Goal: Find specific page/section: Find specific page/section

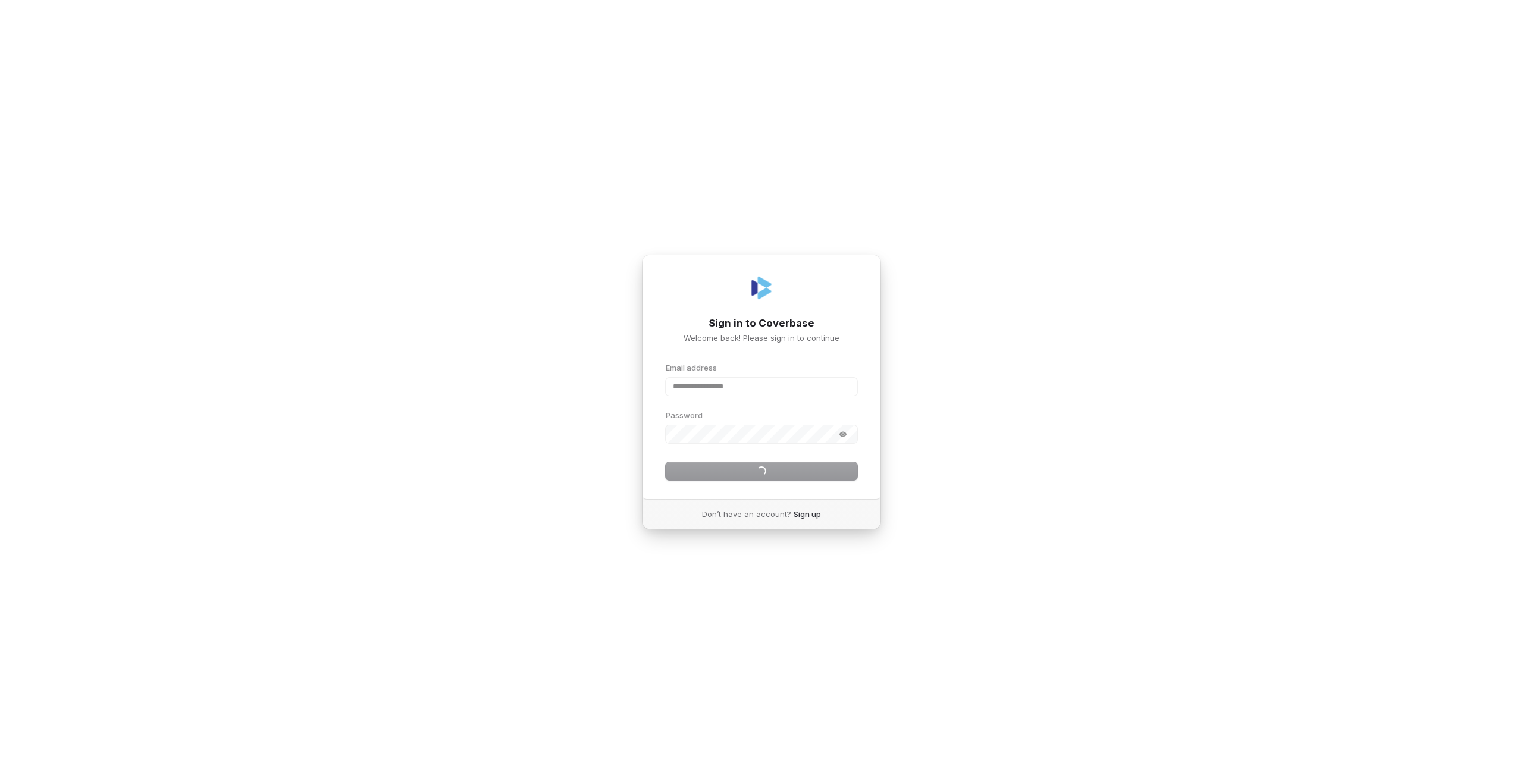
type input "**********"
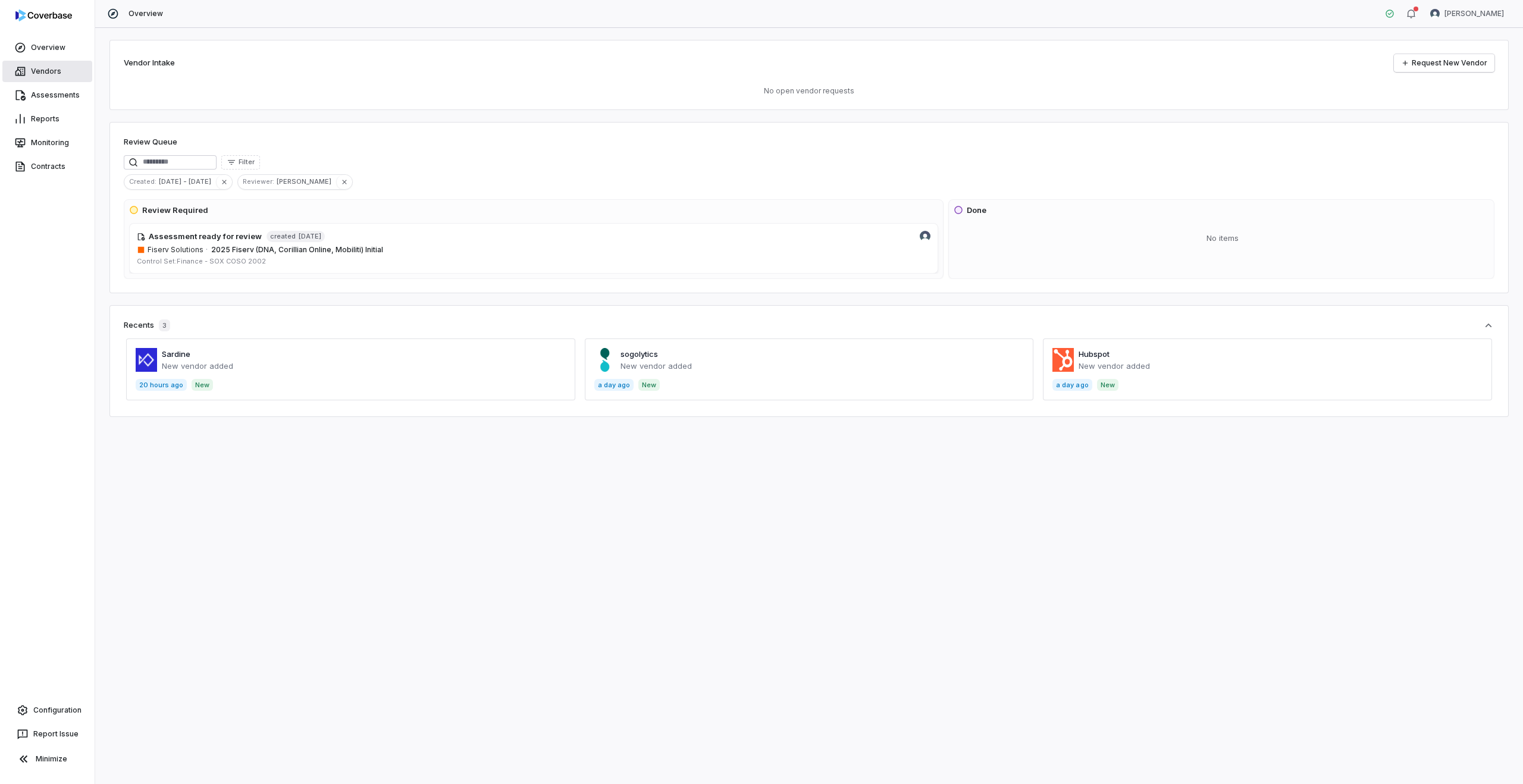
click at [40, 71] on link "Vendors" at bounding box center [48, 71] width 90 height 21
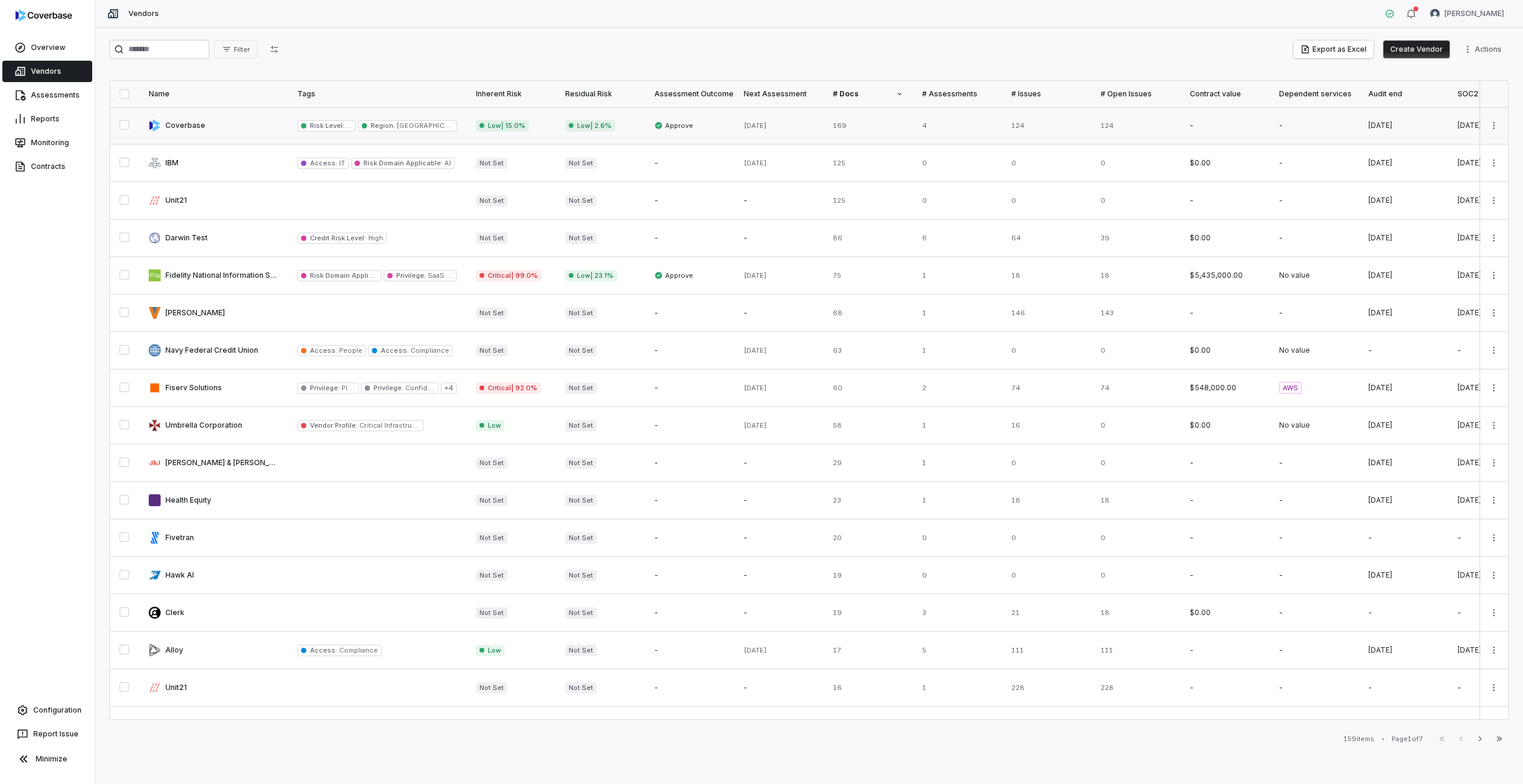
click at [193, 123] on link at bounding box center [213, 125] width 148 height 37
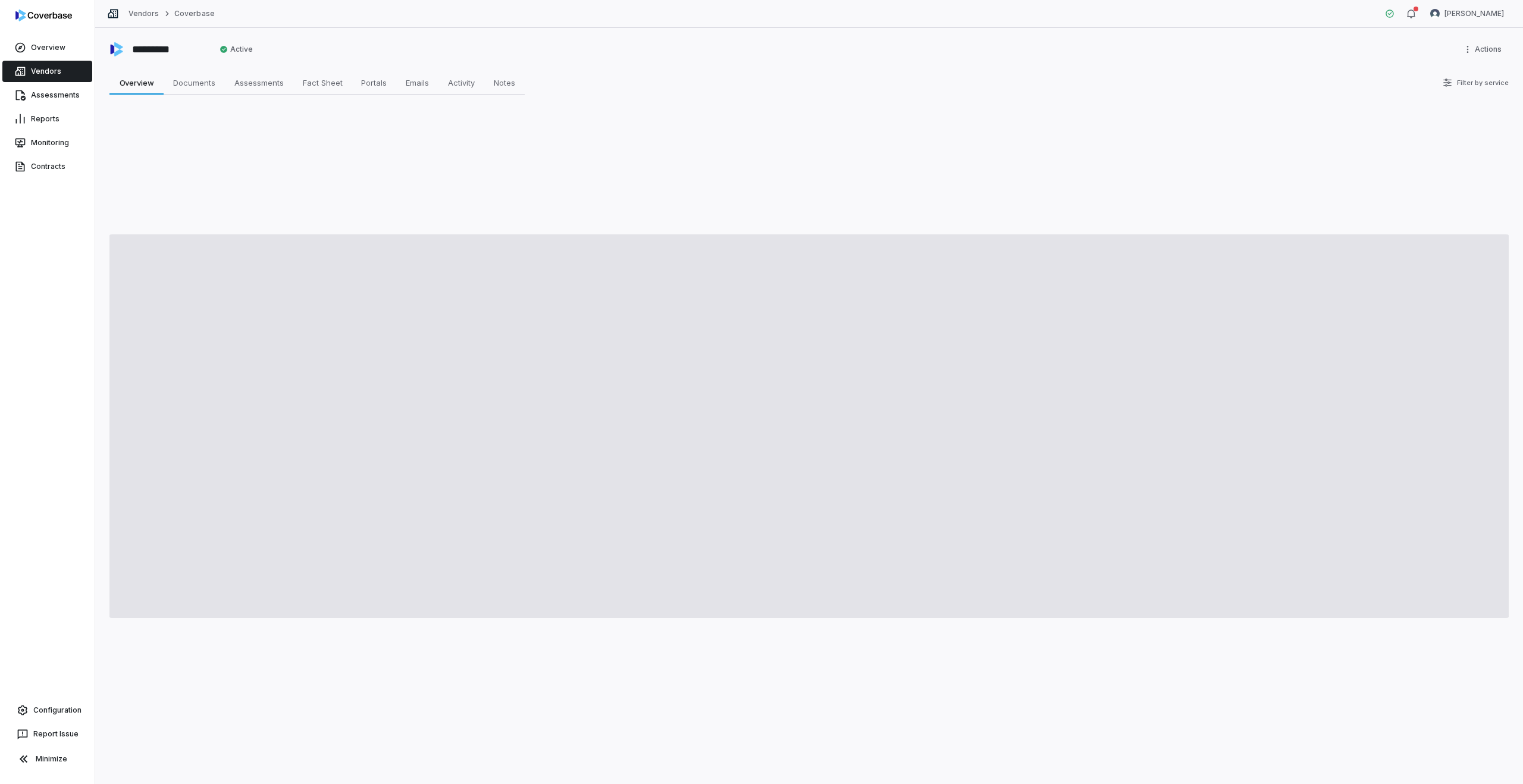
click at [65, 61] on link "Vendors" at bounding box center [48, 71] width 90 height 21
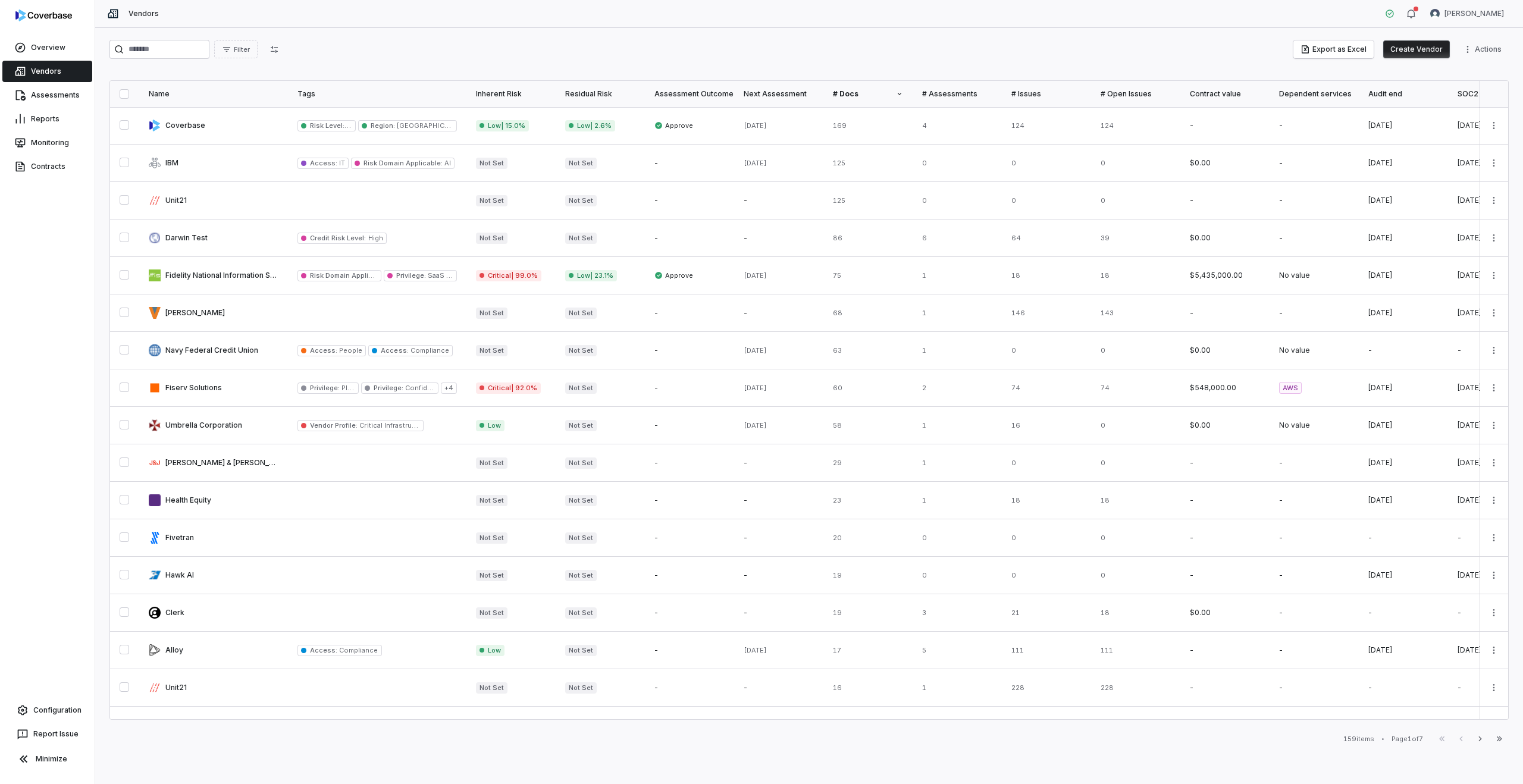
click at [170, 59] on div "Filter Export as Excel Create Vendor Actions" at bounding box center [809, 52] width 1400 height 24
click at [158, 52] on input "search" at bounding box center [159, 49] width 100 height 19
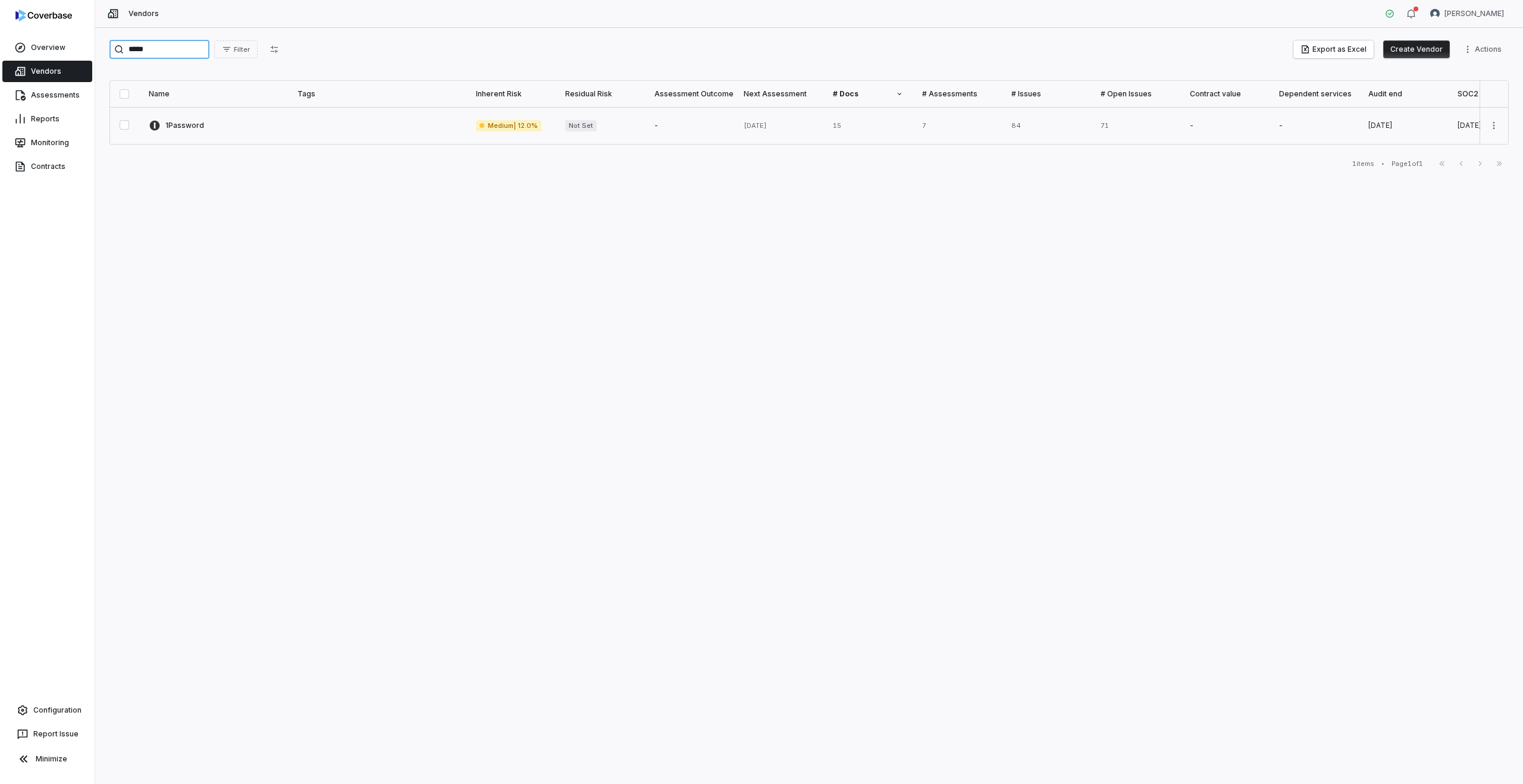
type input "*****"
click at [194, 123] on link at bounding box center [213, 125] width 148 height 37
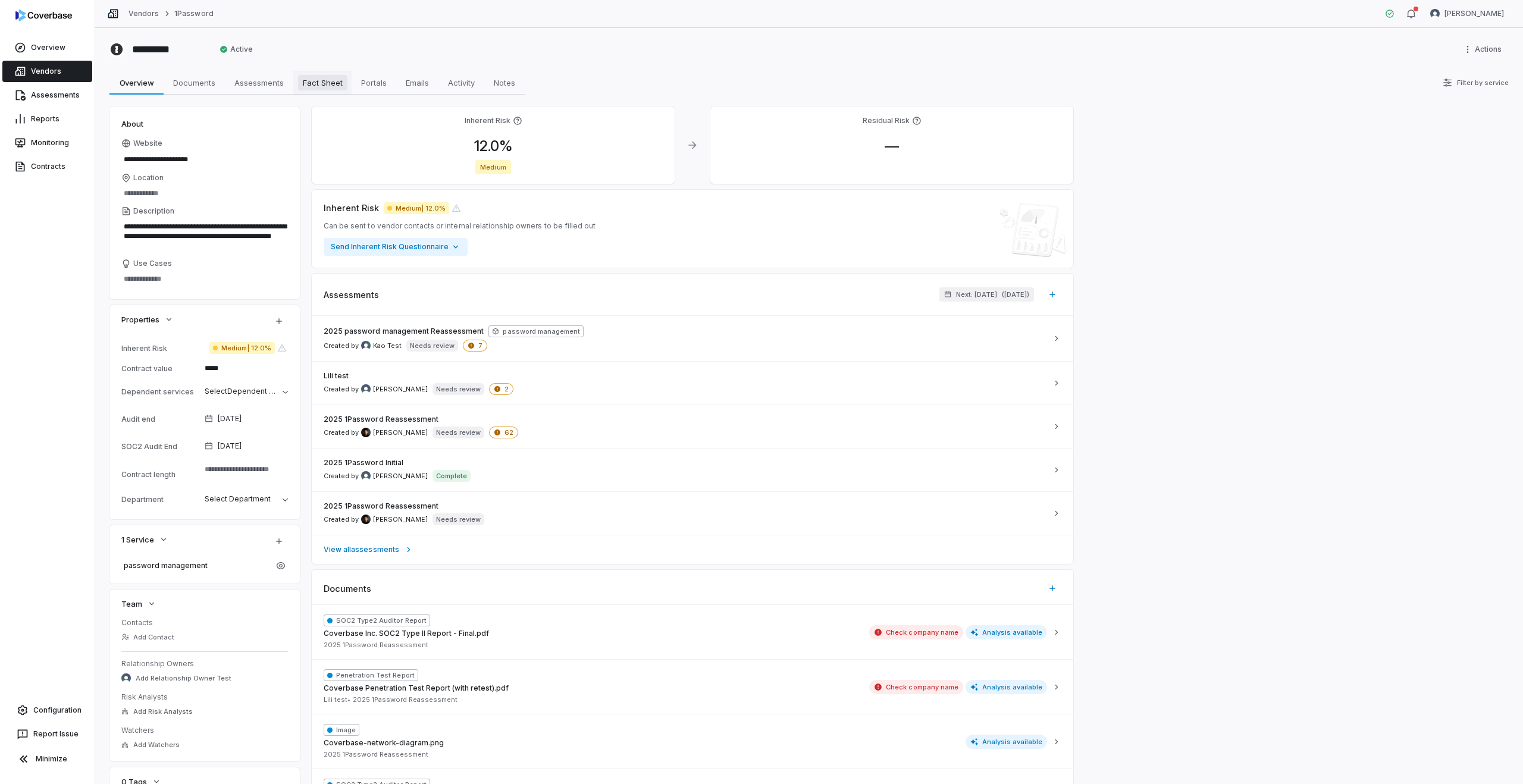
click at [324, 83] on span "Fact Sheet" at bounding box center [323, 82] width 50 height 16
type textarea "*"
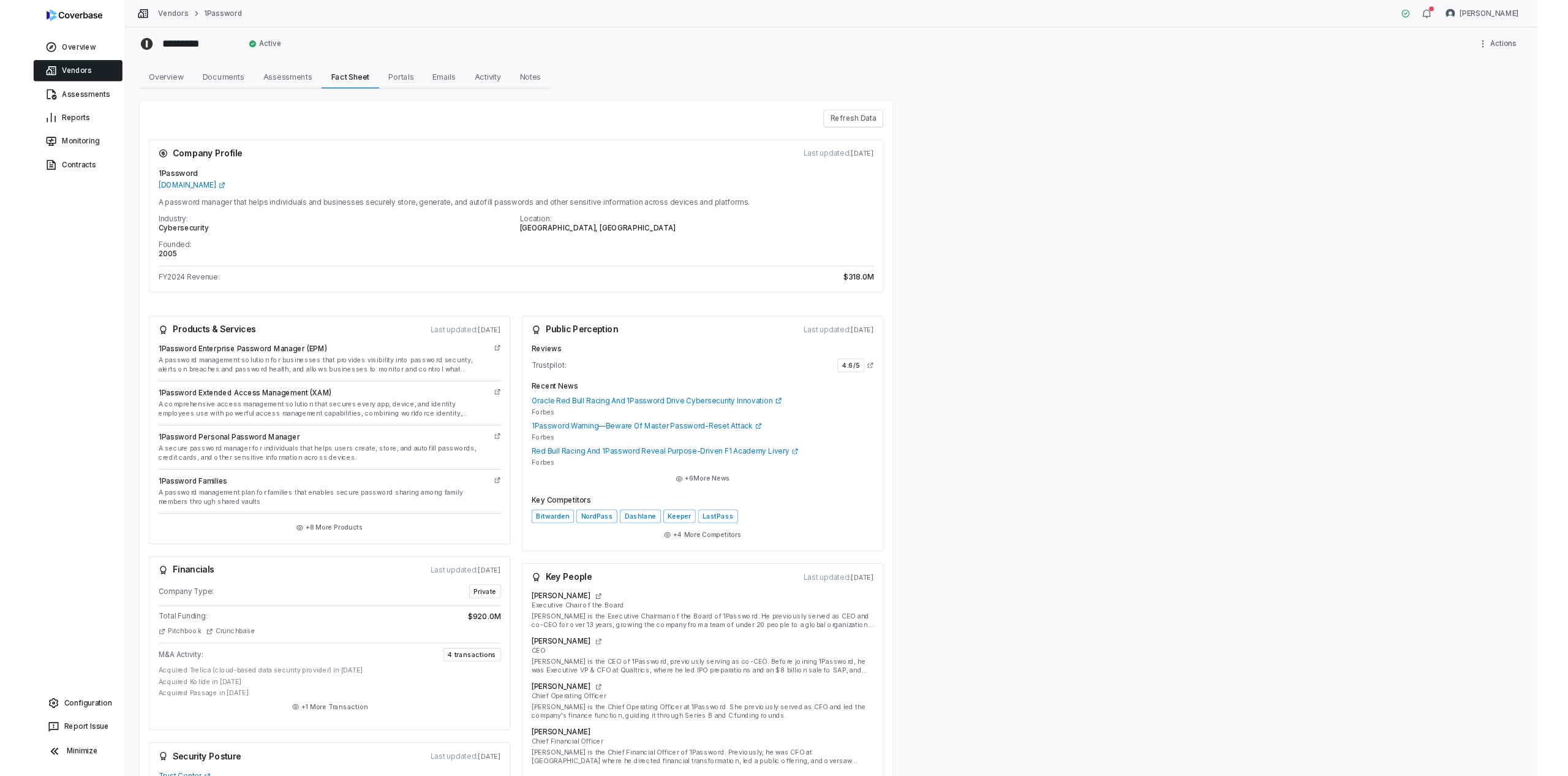
scroll to position [6, 0]
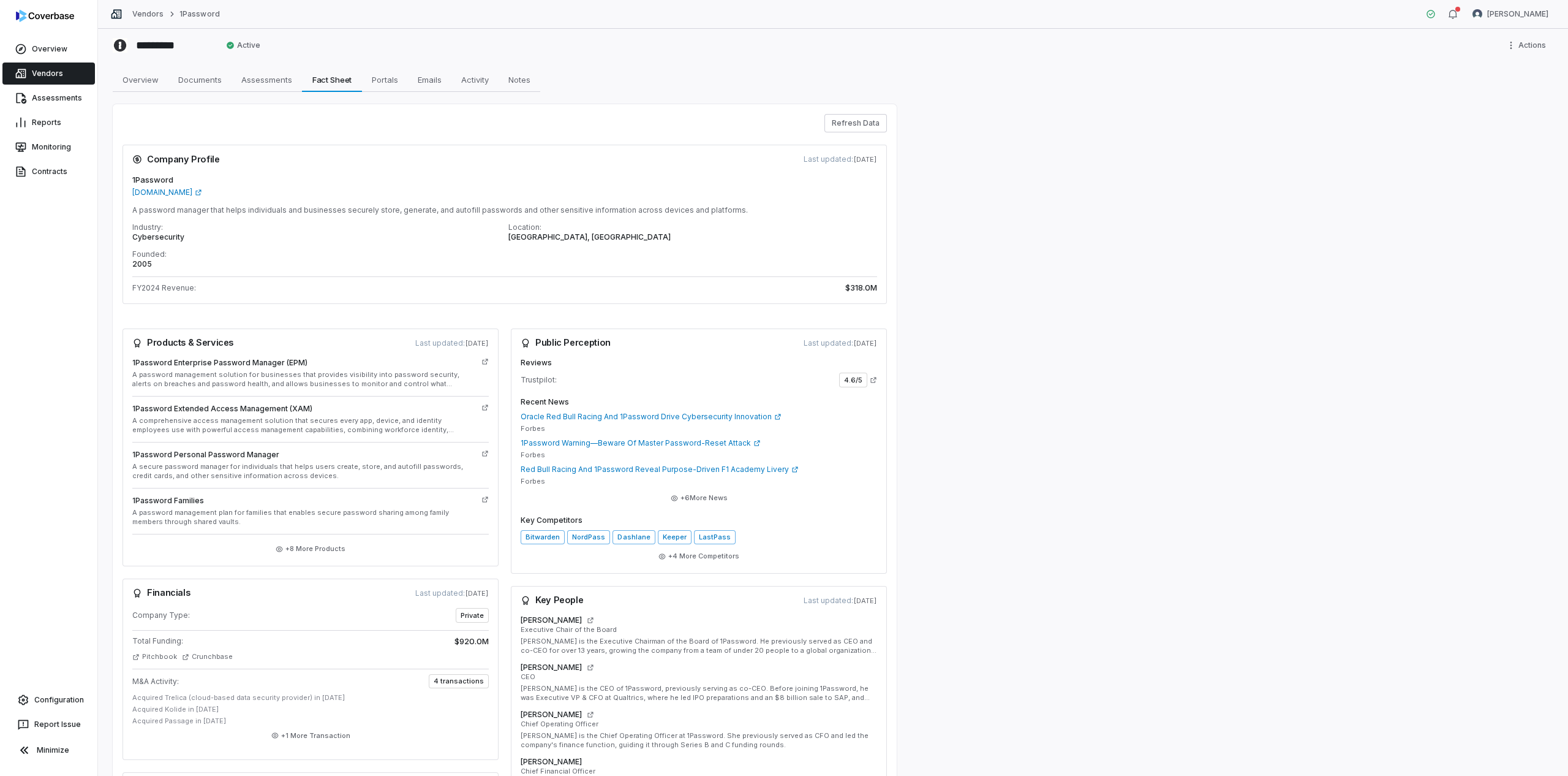
click at [38, 16] on img at bounding box center [45, 15] width 58 height 12
click at [28, 52] on link "Overview" at bounding box center [49, 48] width 93 height 22
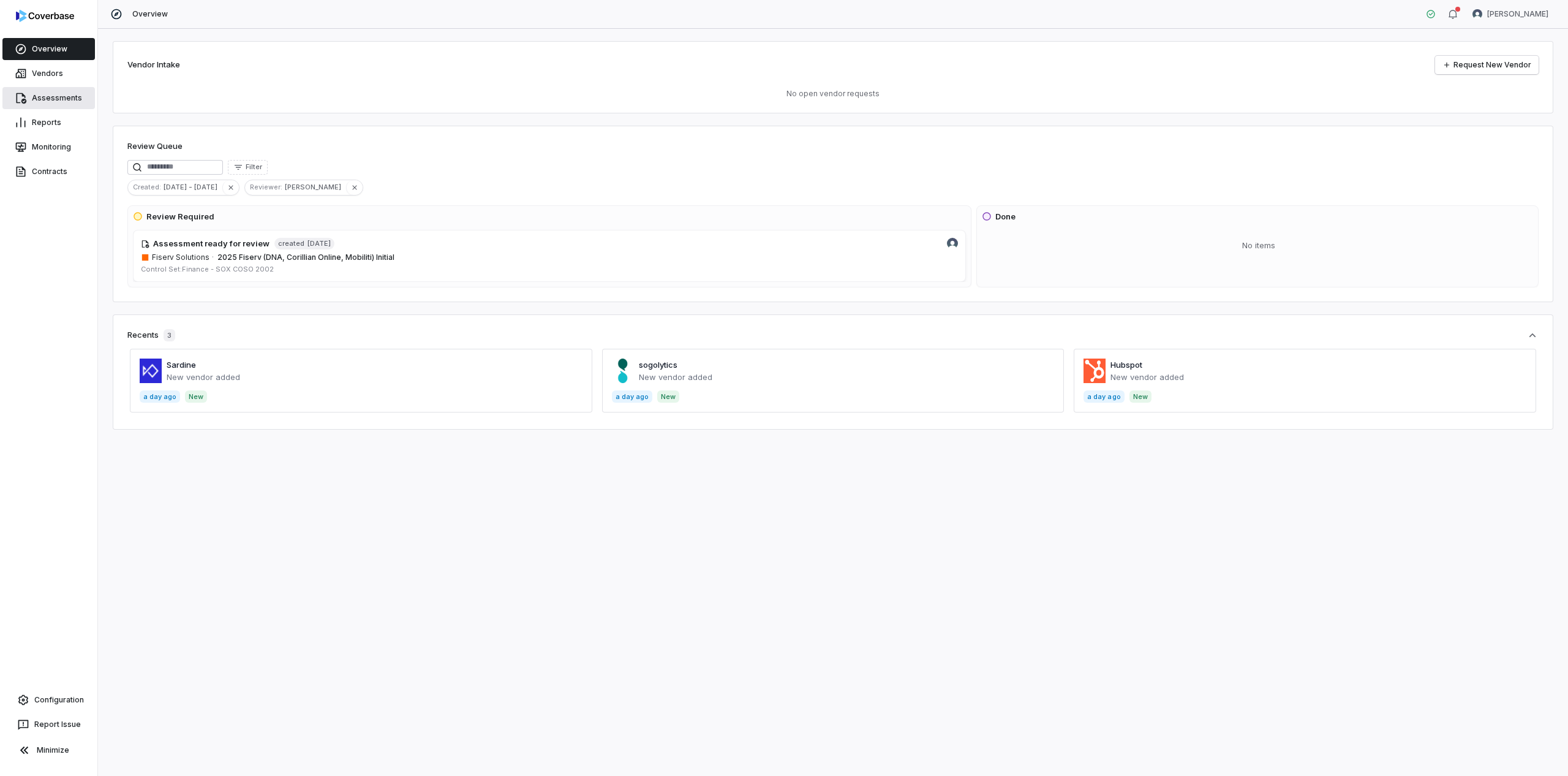
click at [58, 102] on link "Assessments" at bounding box center [49, 98] width 93 height 22
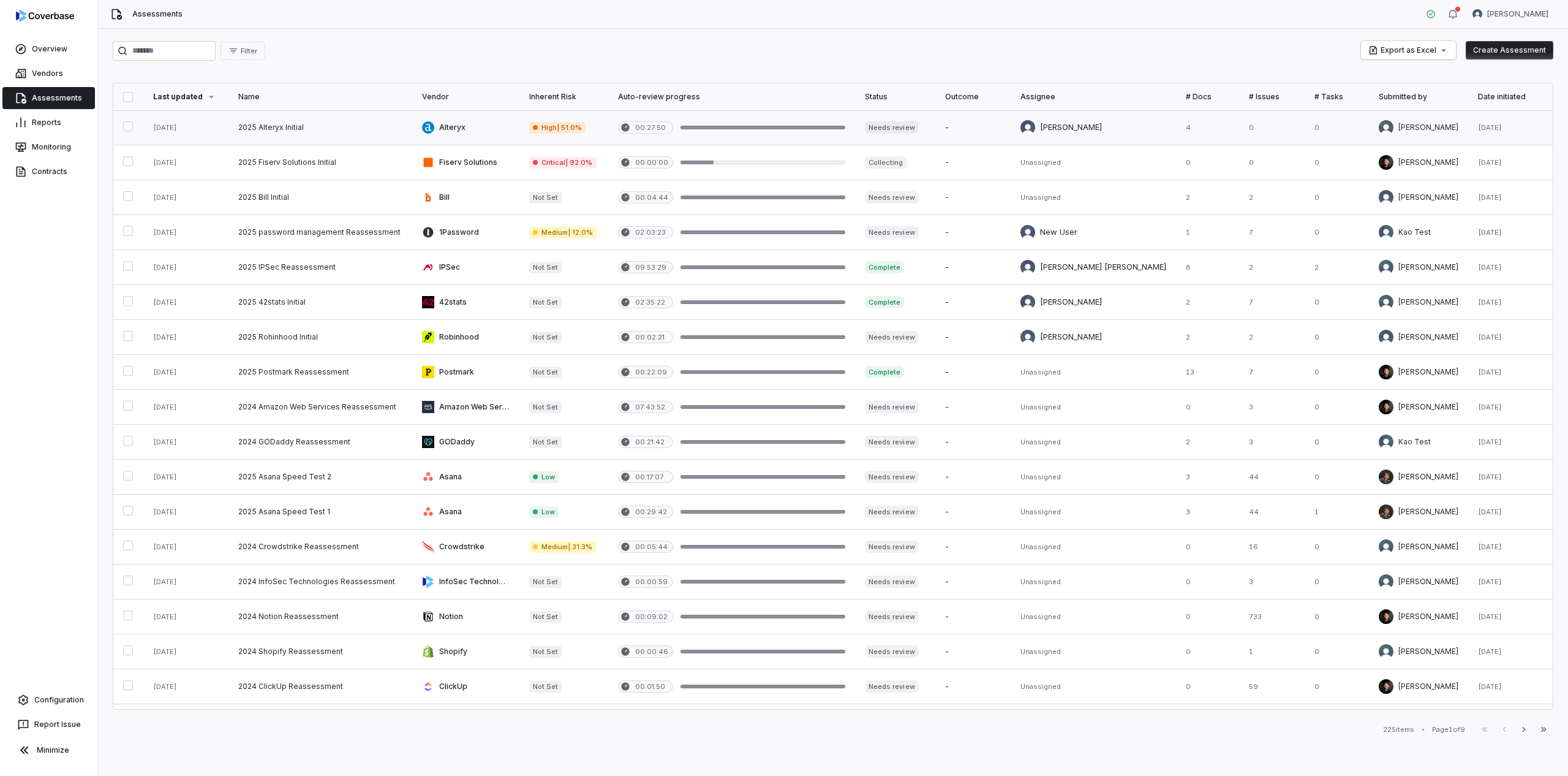
click at [304, 136] on link at bounding box center [321, 127] width 184 height 34
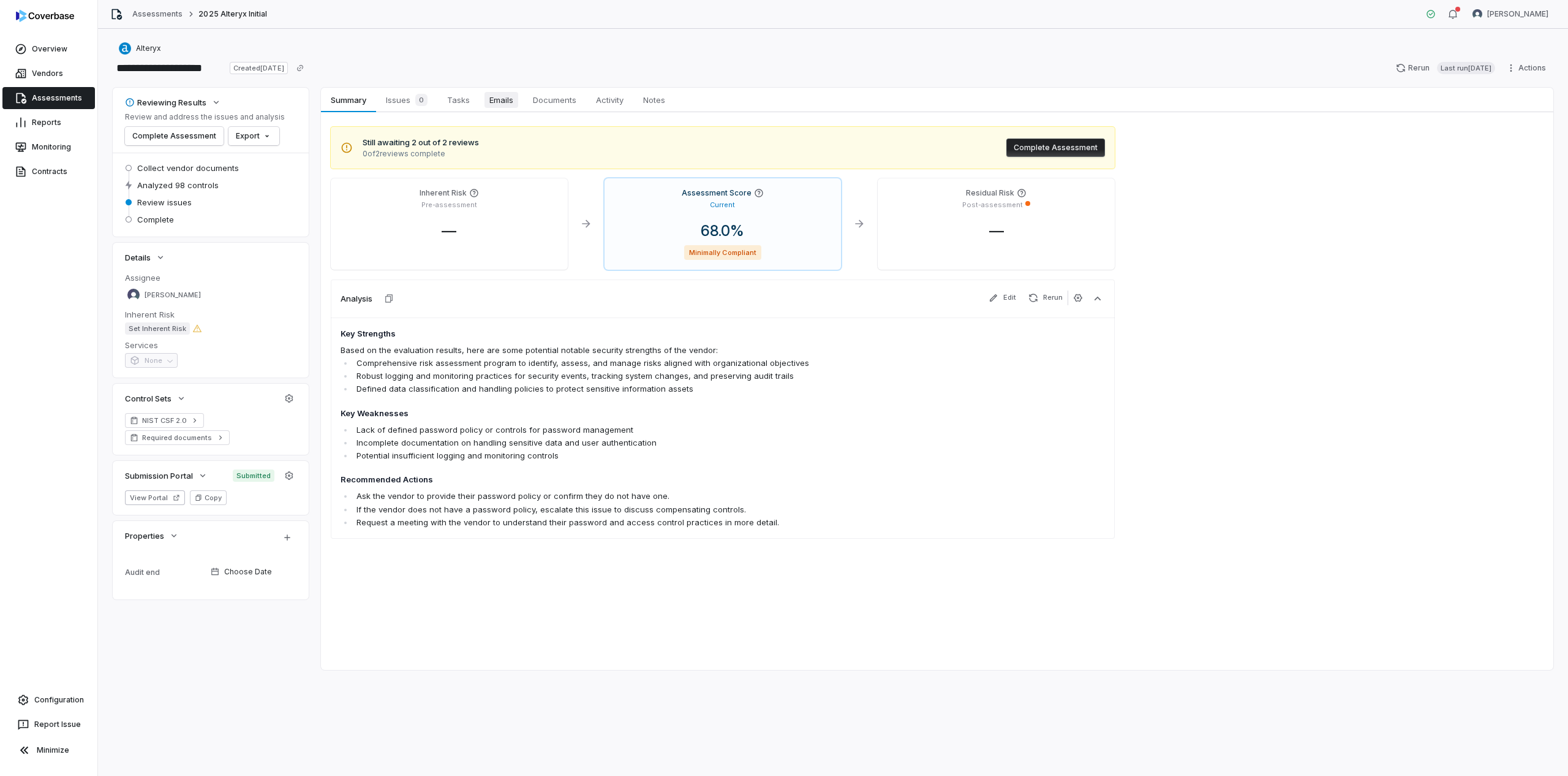
click at [492, 103] on span "Emails" at bounding box center [502, 100] width 34 height 16
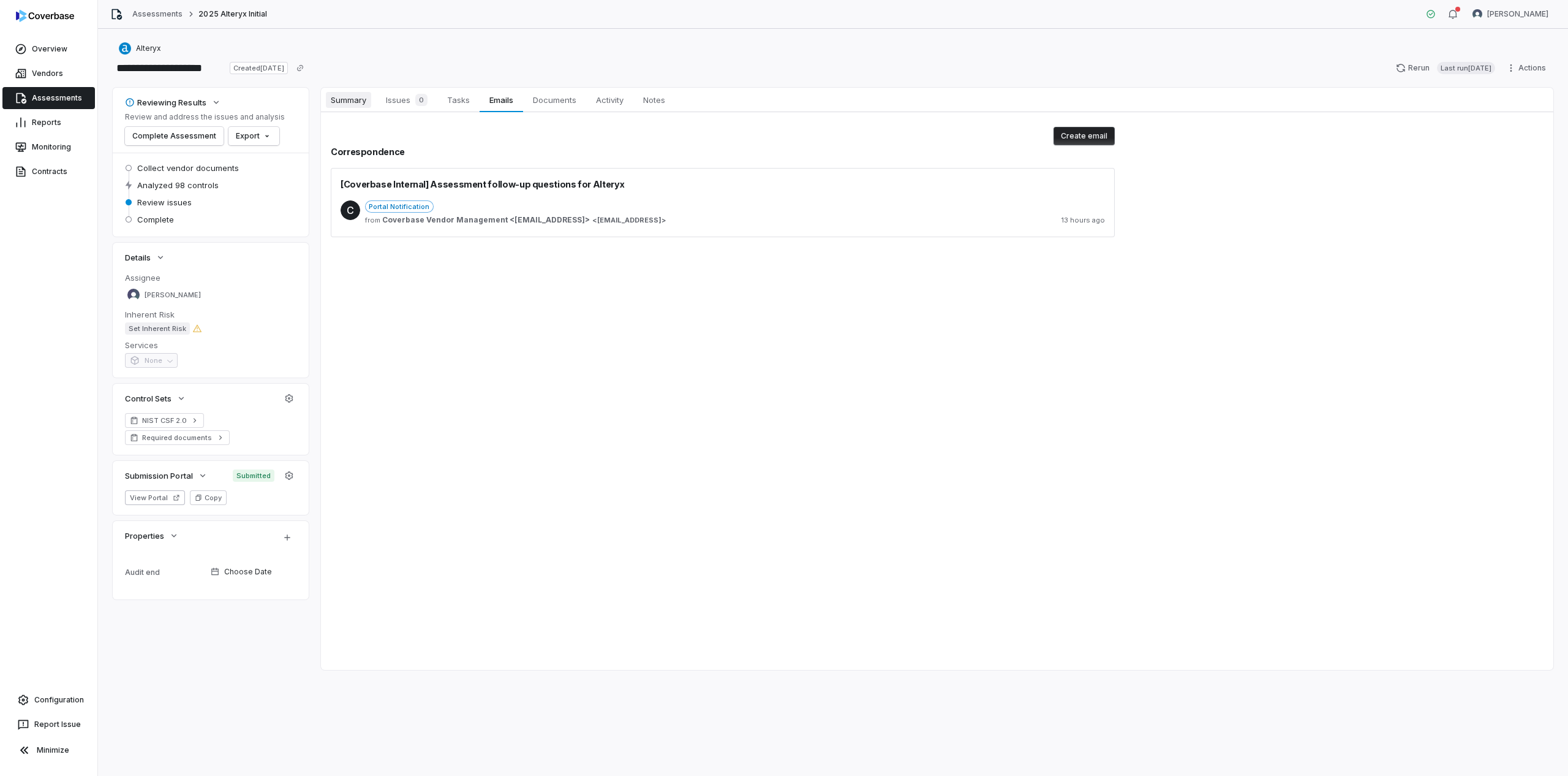
click at [352, 102] on span "Summary" at bounding box center [349, 100] width 46 height 16
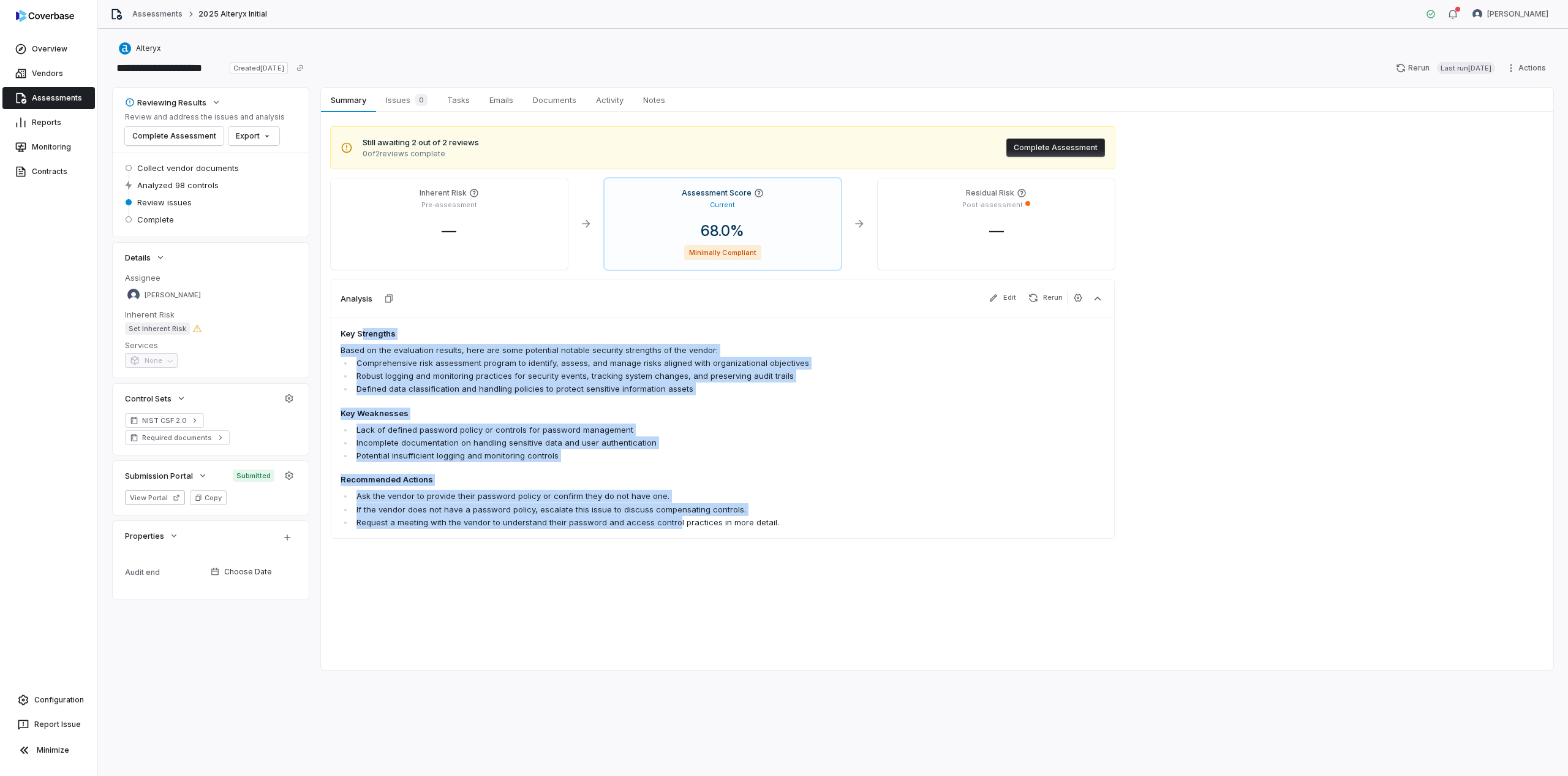
drag, startPoint x: 360, startPoint y: 333, endPoint x: 671, endPoint y: 516, distance: 360.8
click at [671, 516] on span "Key Strengths Based on the evaluation results, here are some potential notable …" at bounding box center [646, 428] width 611 height 201
click at [62, 68] on link "Vendors" at bounding box center [49, 73] width 93 height 22
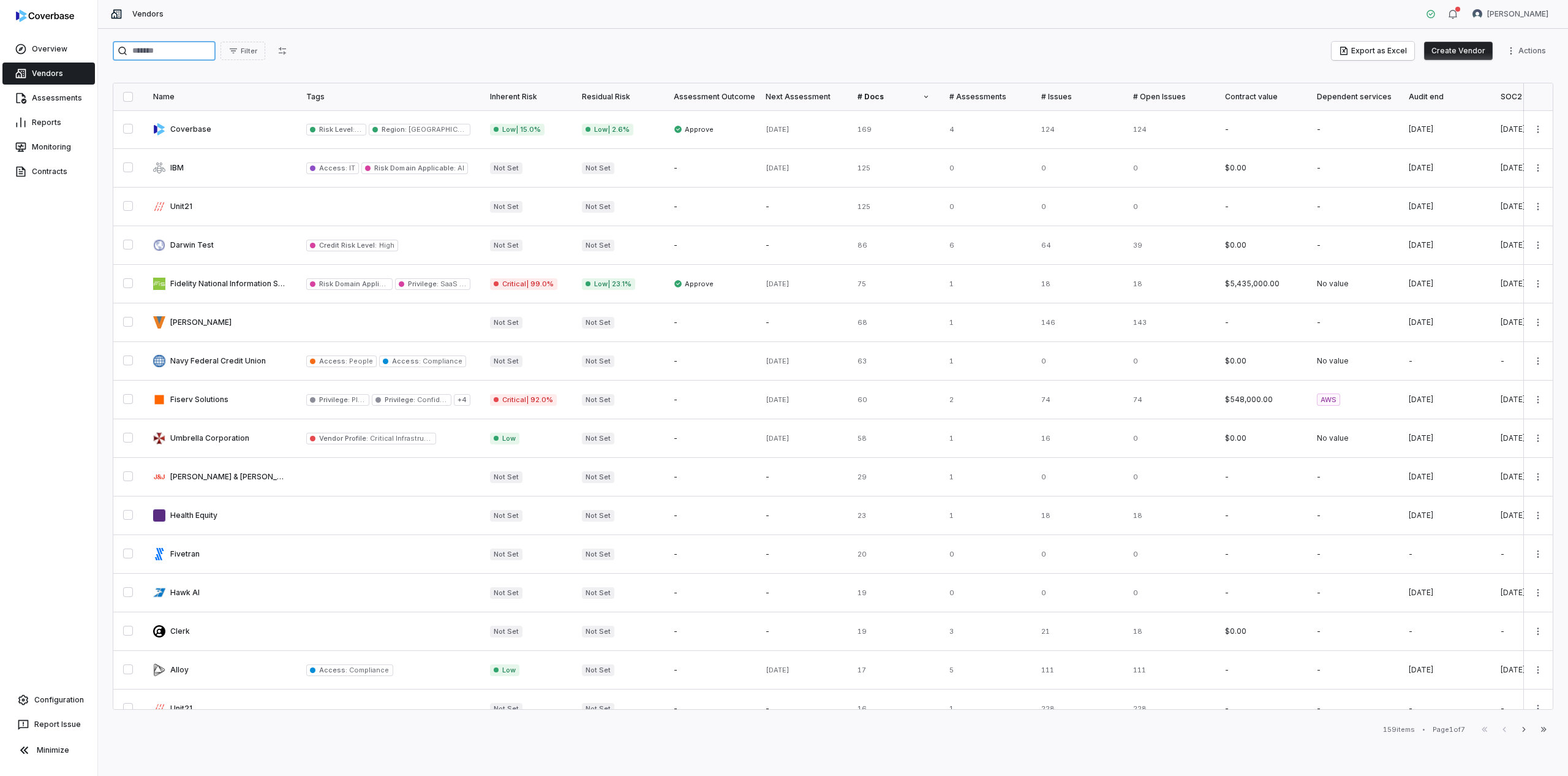
click at [167, 48] on input "search" at bounding box center [164, 50] width 102 height 20
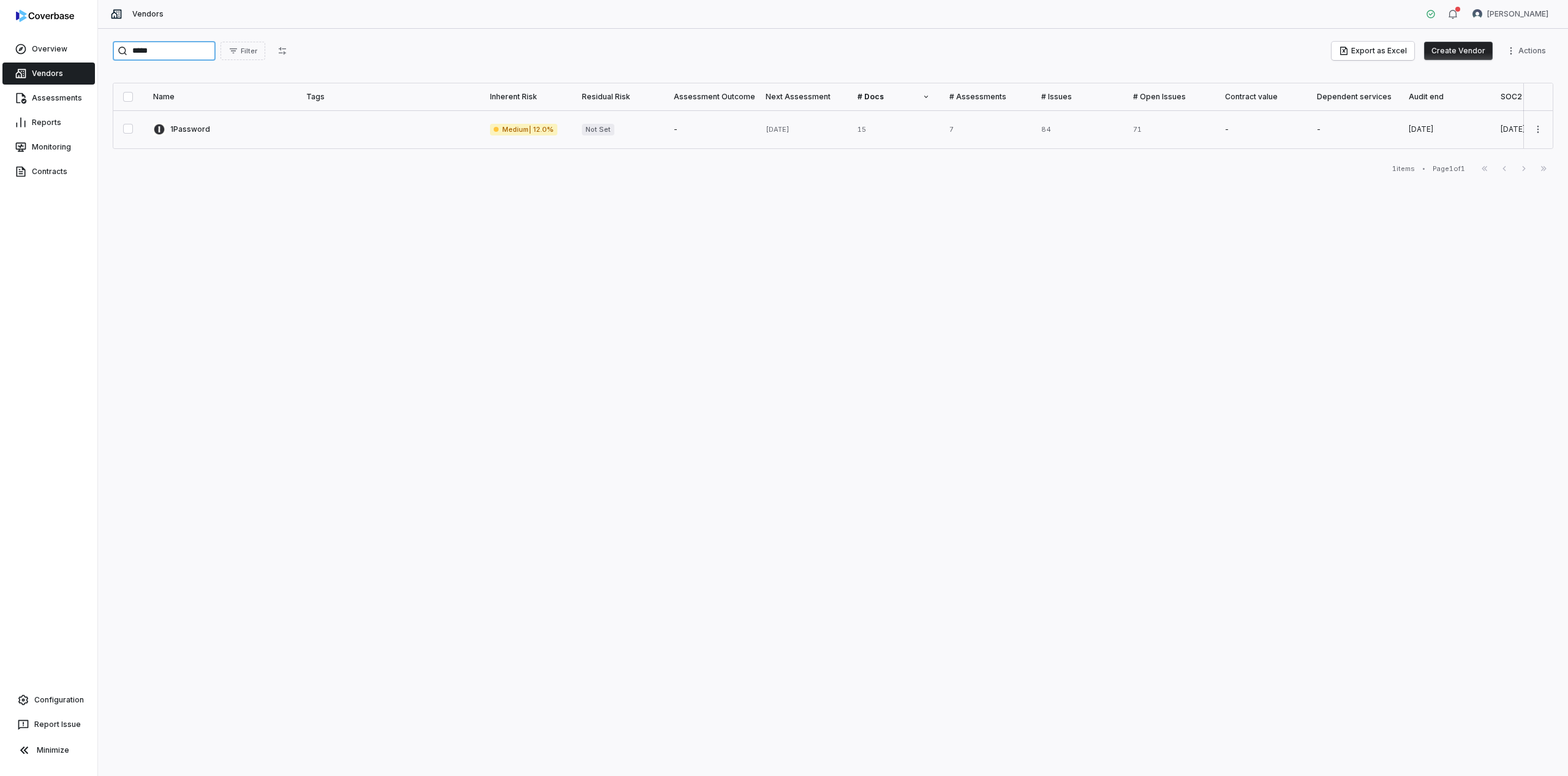
type input "*****"
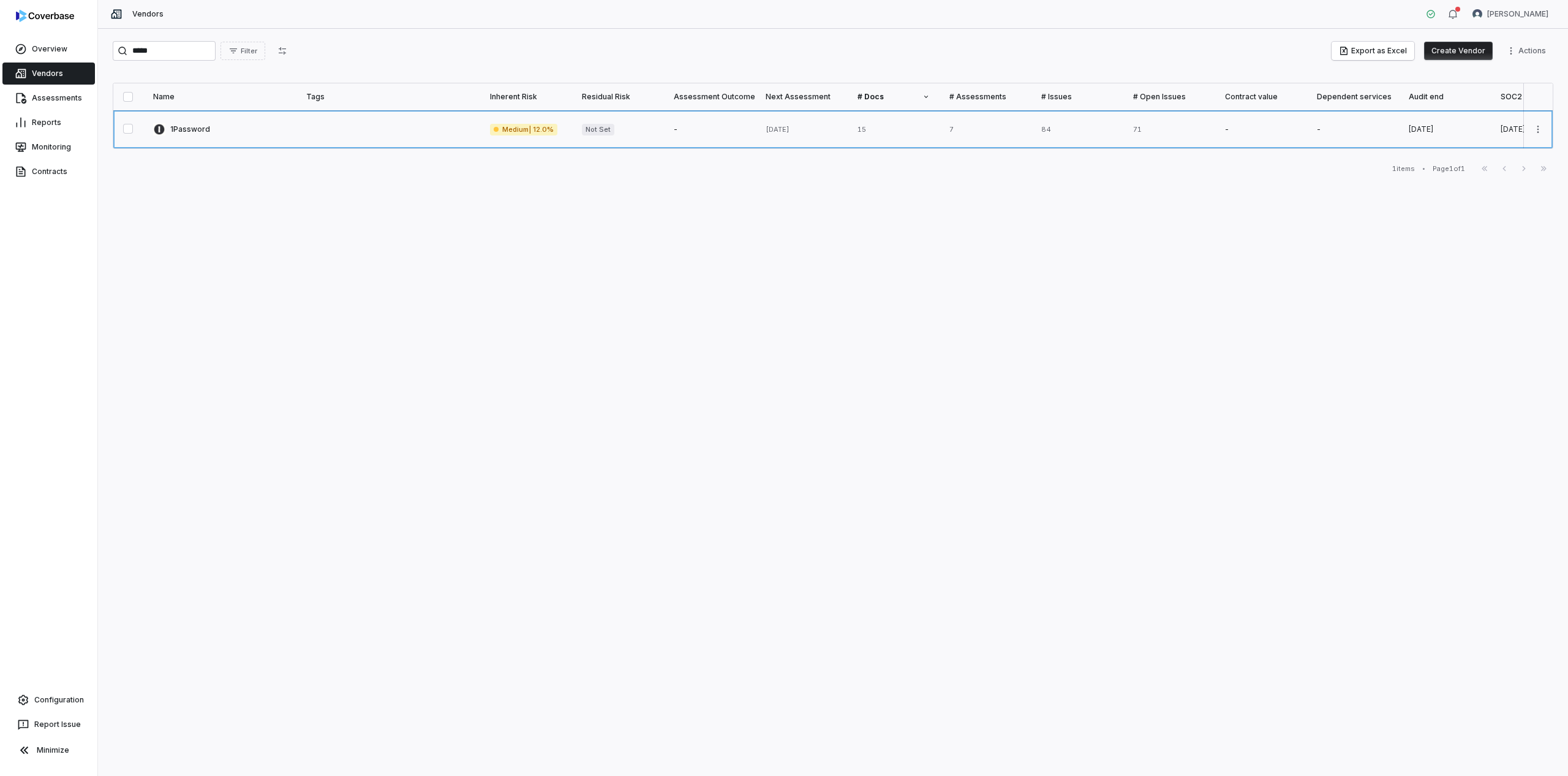
click at [223, 131] on link at bounding box center [219, 129] width 153 height 38
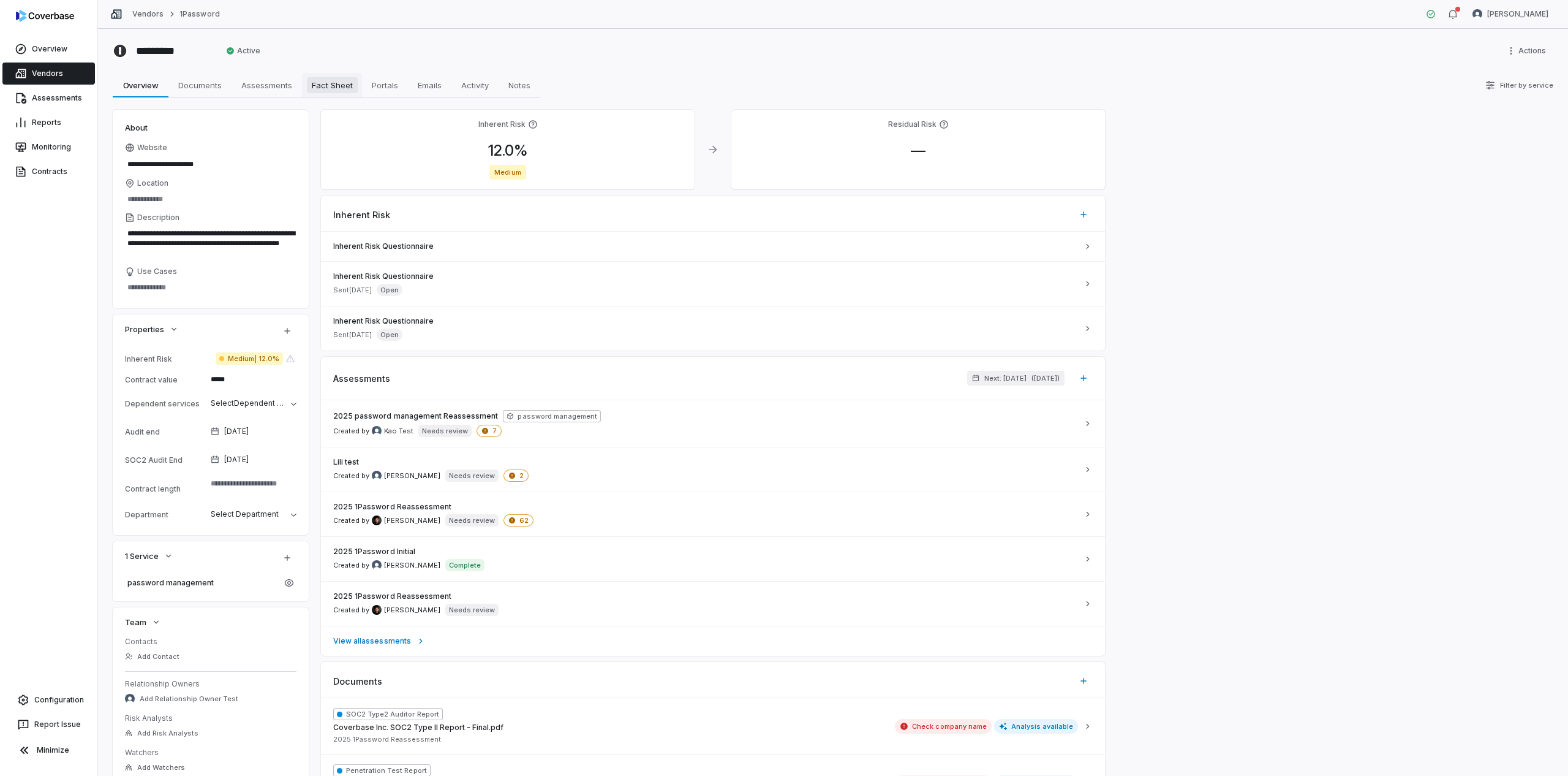
click at [333, 83] on span "Fact Sheet" at bounding box center [333, 84] width 51 height 16
type textarea "*"
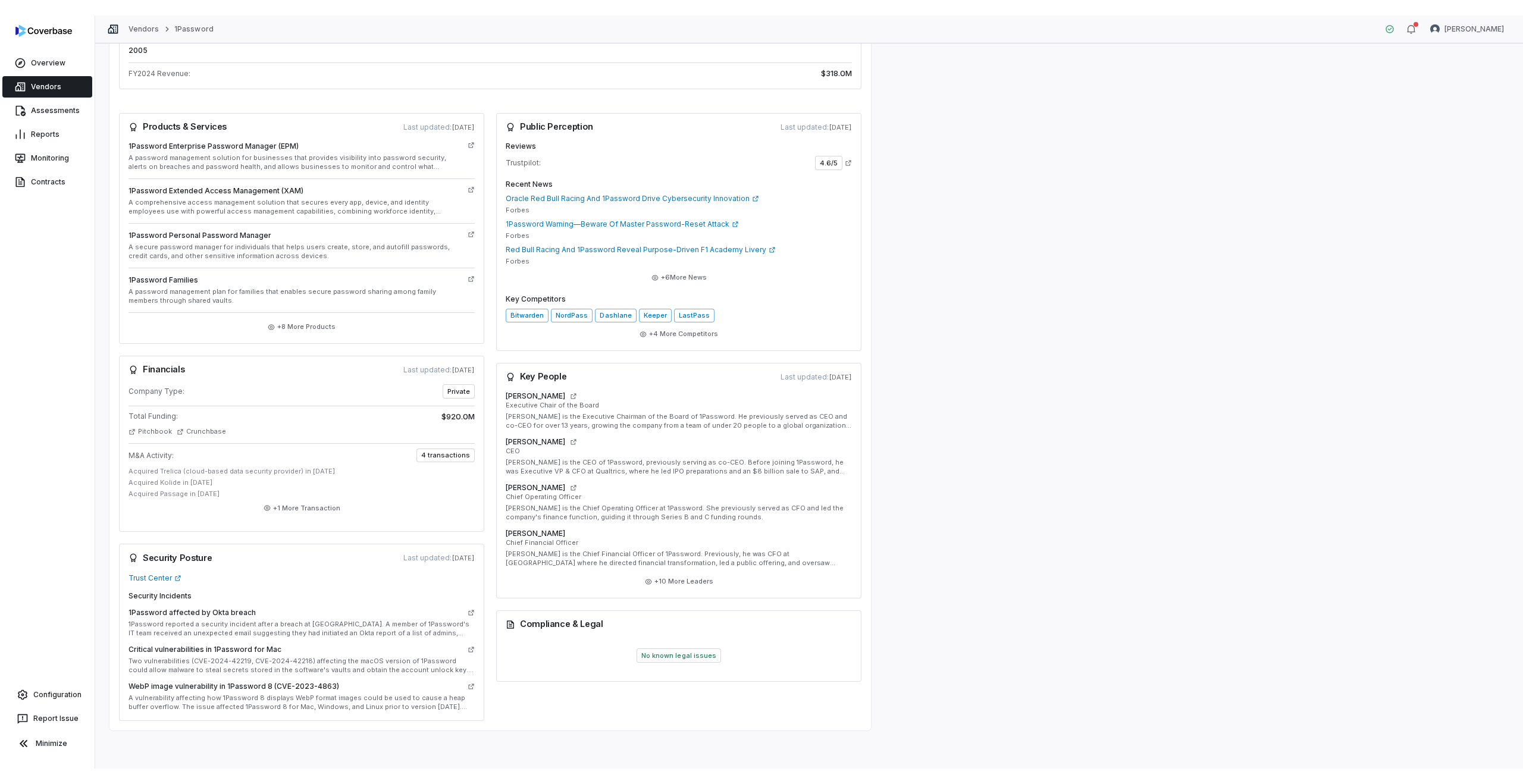
scroll to position [195, 0]
